Goal: Information Seeking & Learning: Check status

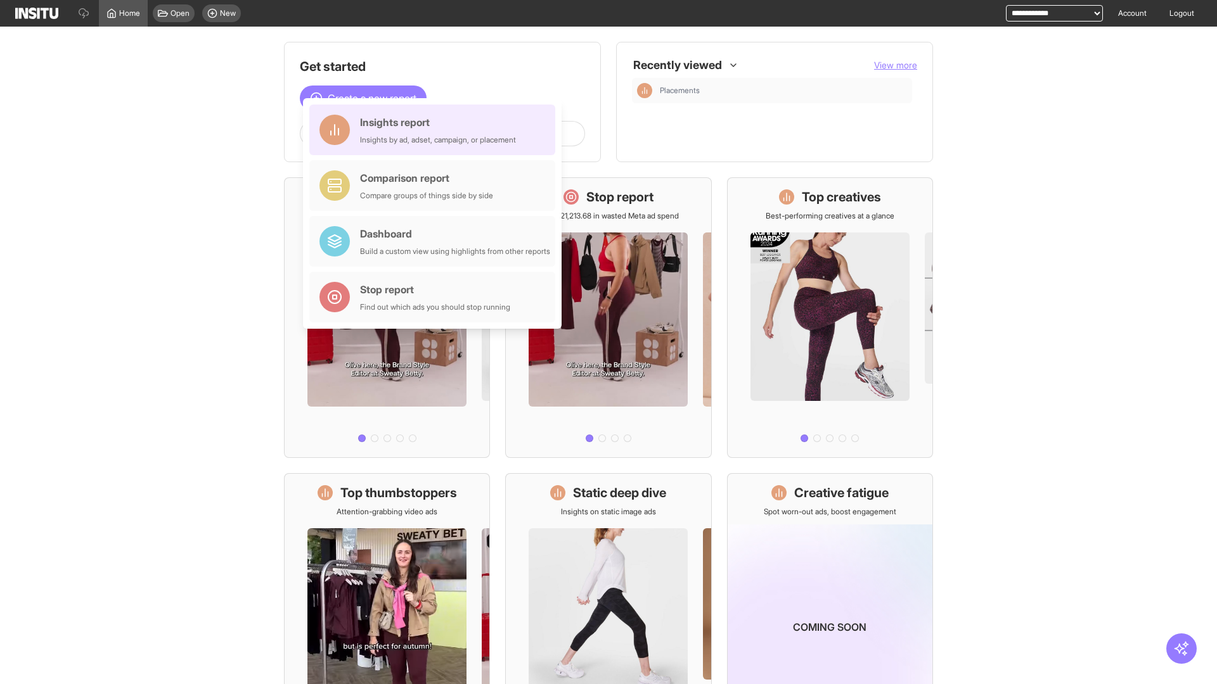
click at [435, 130] on div "Insights report Insights by ad, adset, campaign, or placement" at bounding box center [438, 130] width 156 height 30
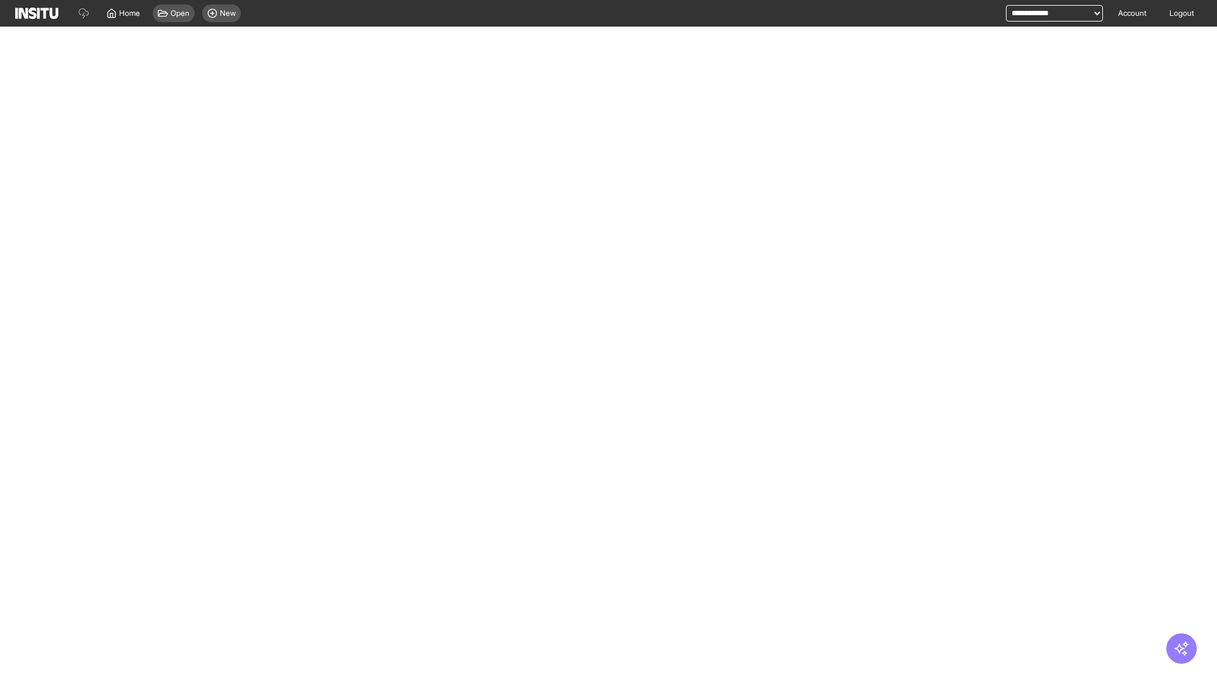
select select "**"
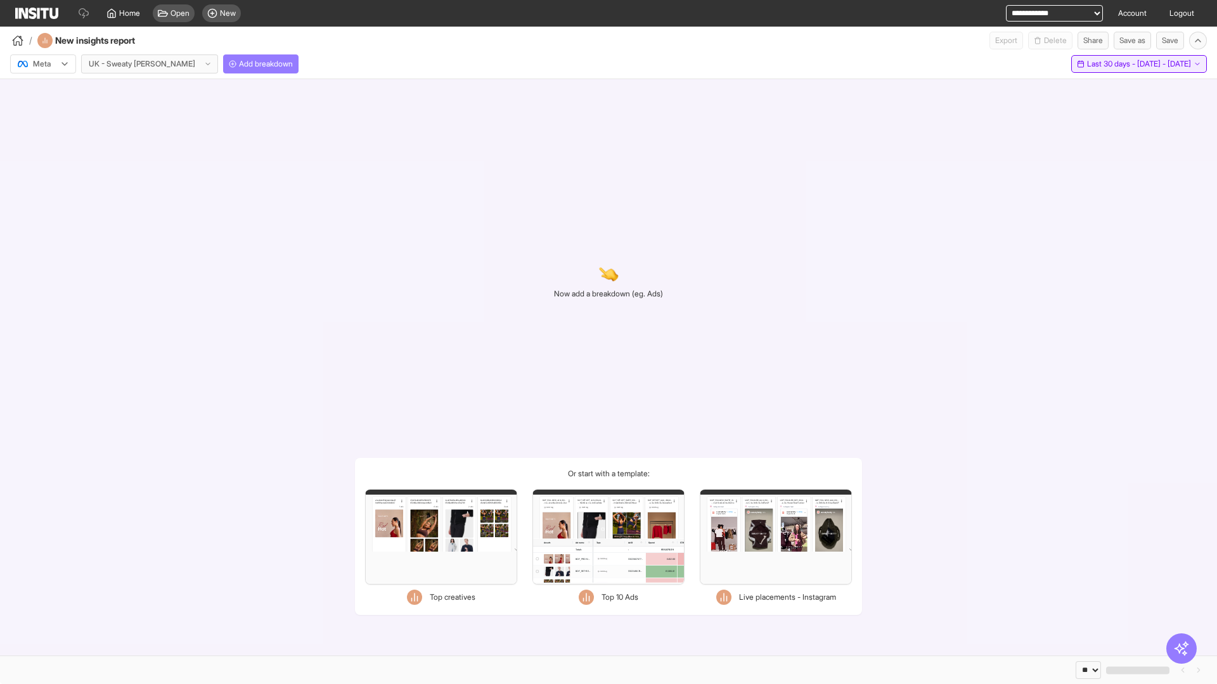
click at [1116, 64] on span "Last 30 days - [DATE] - [DATE]" at bounding box center [1139, 64] width 104 height 10
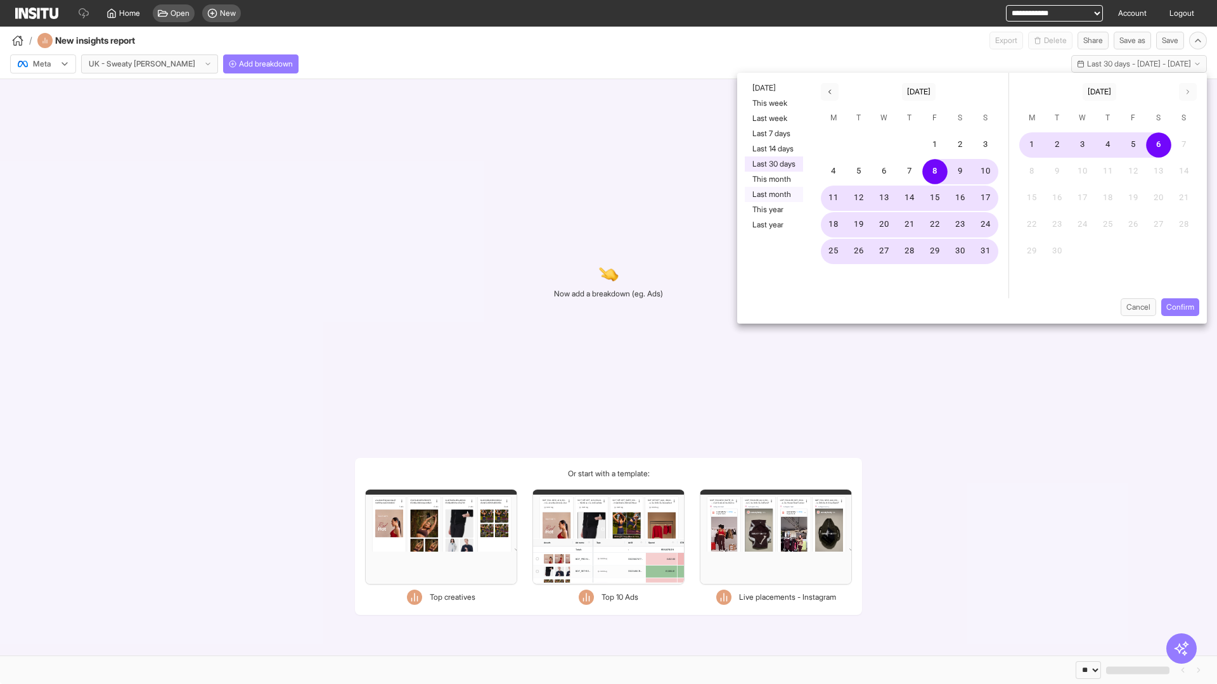
click at [772, 195] on button "Last month" at bounding box center [774, 194] width 58 height 15
